Goal: Task Accomplishment & Management: Use online tool/utility

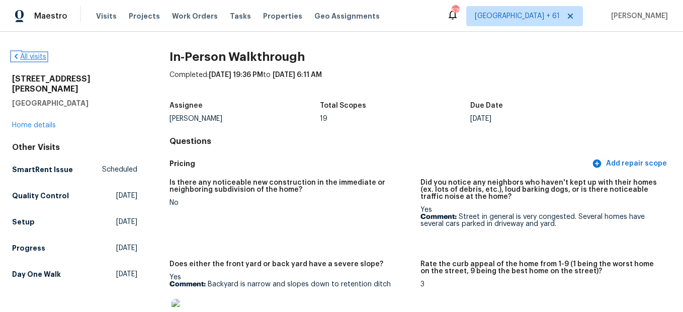
click at [38, 55] on link "All visits" at bounding box center [29, 56] width 34 height 7
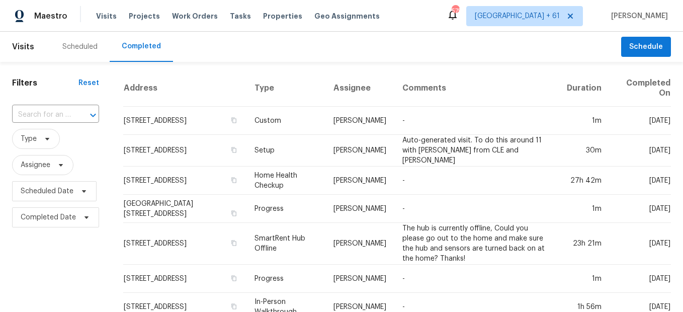
click at [73, 112] on div at bounding box center [86, 115] width 26 height 14
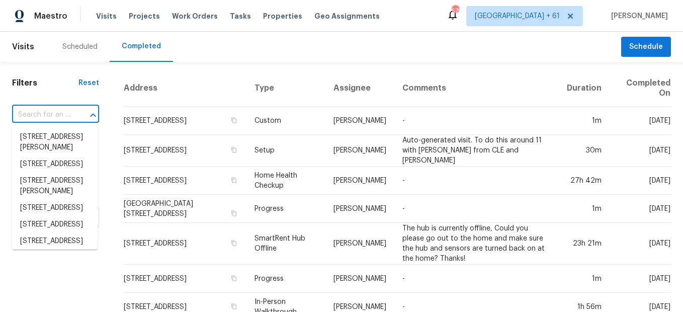
paste input "[STREET_ADDRESS]"
type input "[STREET_ADDRESS]"
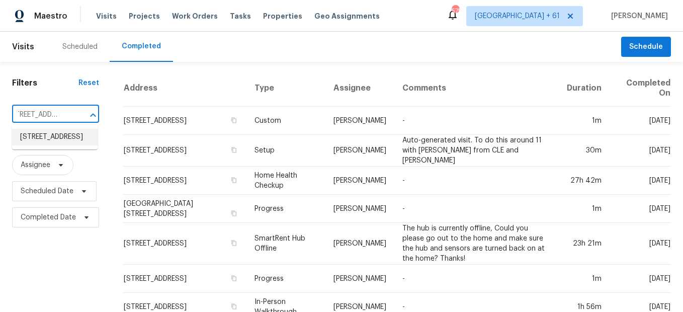
click at [68, 142] on li "[STREET_ADDRESS]" at bounding box center [55, 137] width 86 height 17
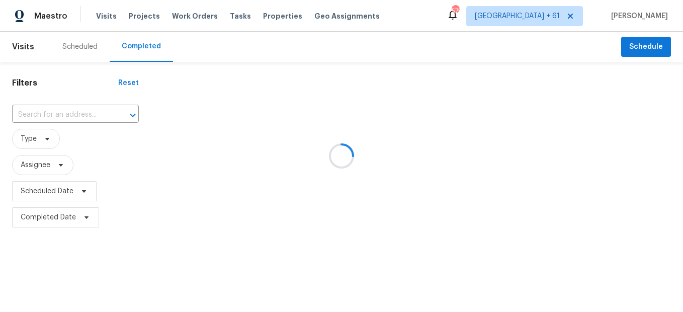
type input "[STREET_ADDRESS]"
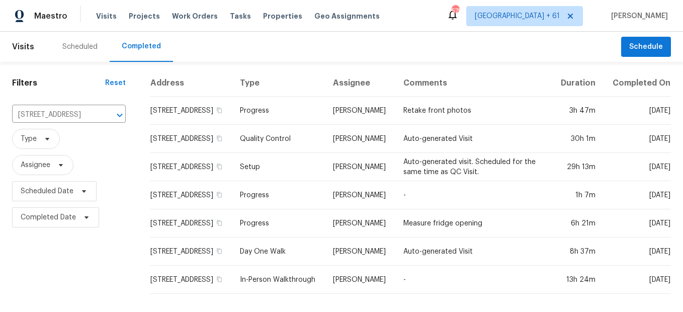
scroll to position [8, 0]
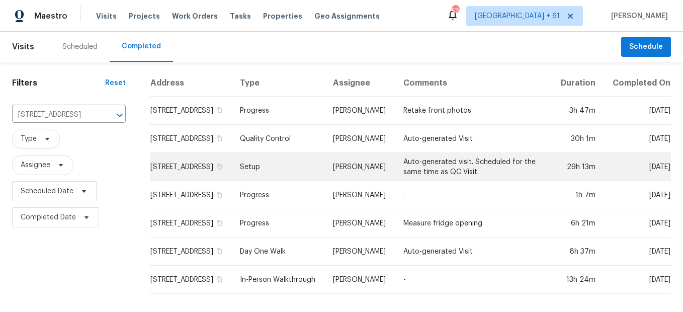
click at [272, 169] on td "Setup" at bounding box center [278, 167] width 93 height 28
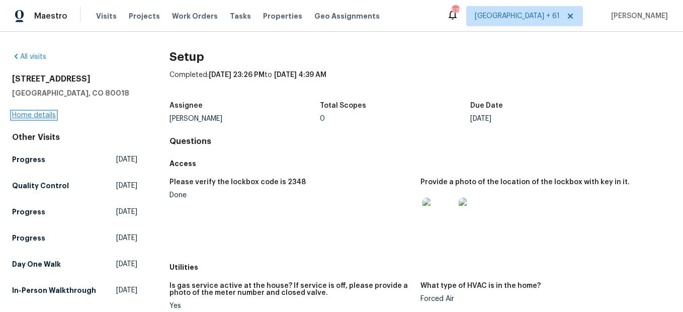
click at [32, 116] on link "Home details" at bounding box center [34, 115] width 44 height 7
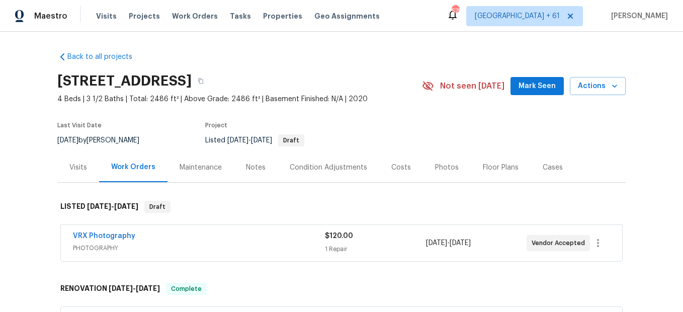
click at [445, 174] on div "Photos" at bounding box center [447, 167] width 48 height 30
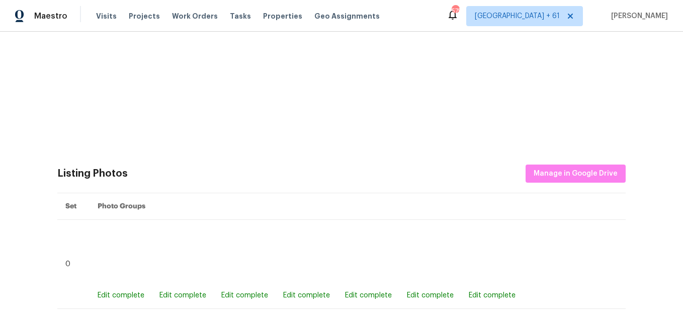
scroll to position [379, 0]
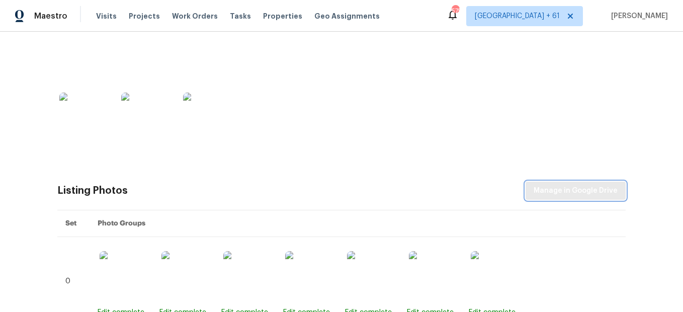
click at [566, 194] on span "Manage in Google Drive" at bounding box center [576, 191] width 84 height 13
